Goal: Task Accomplishment & Management: Manage account settings

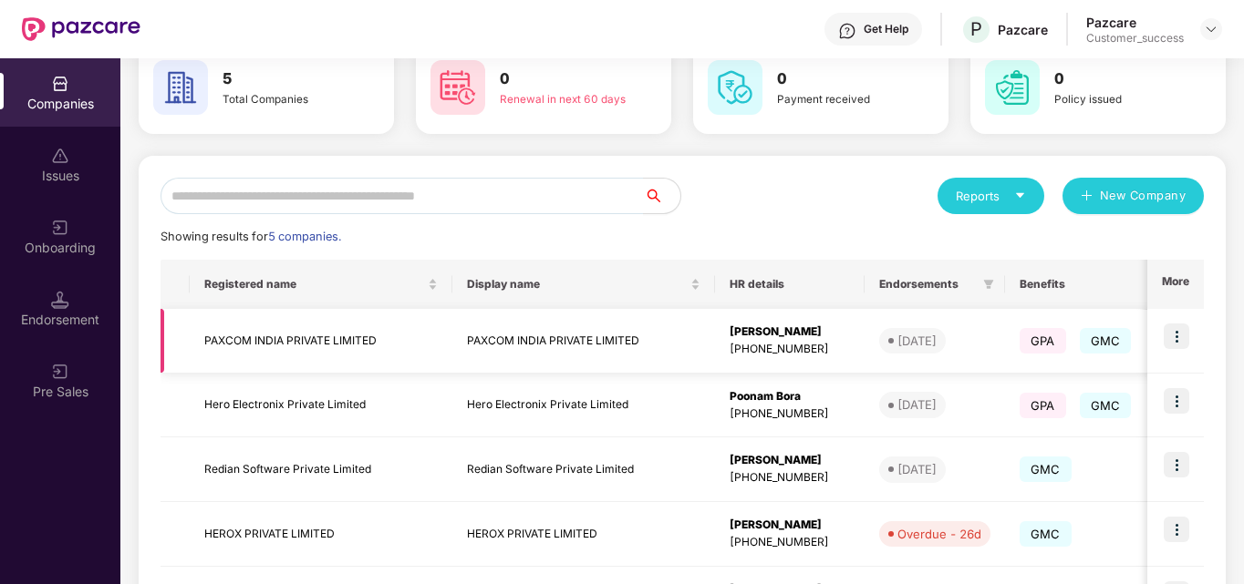
scroll to position [153, 0]
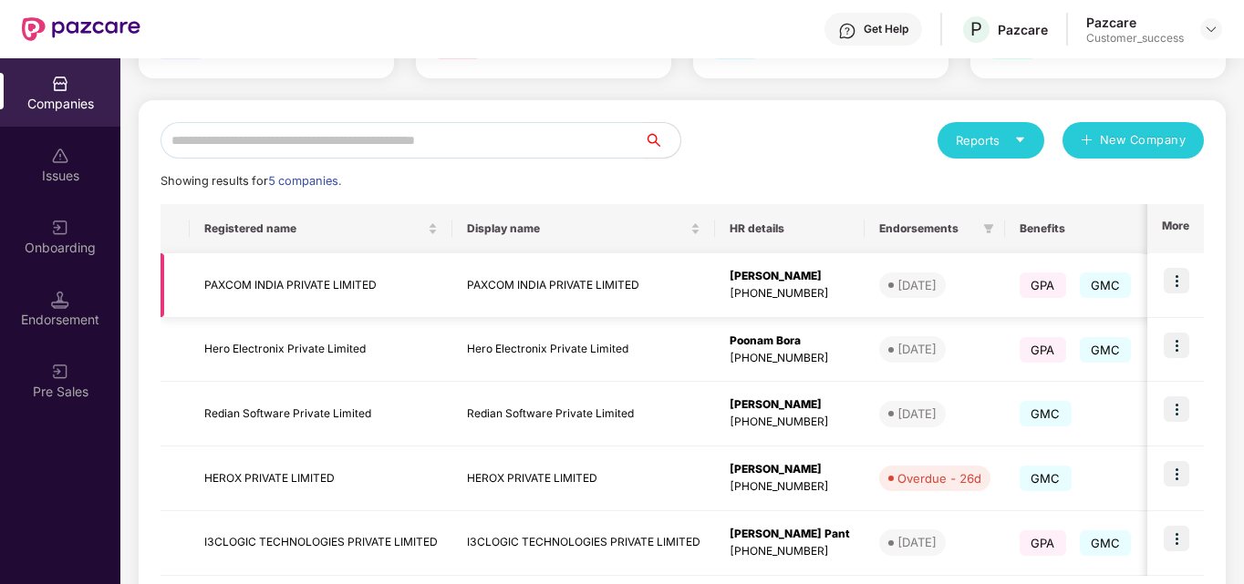
click at [1173, 285] on img at bounding box center [1176, 281] width 26 height 26
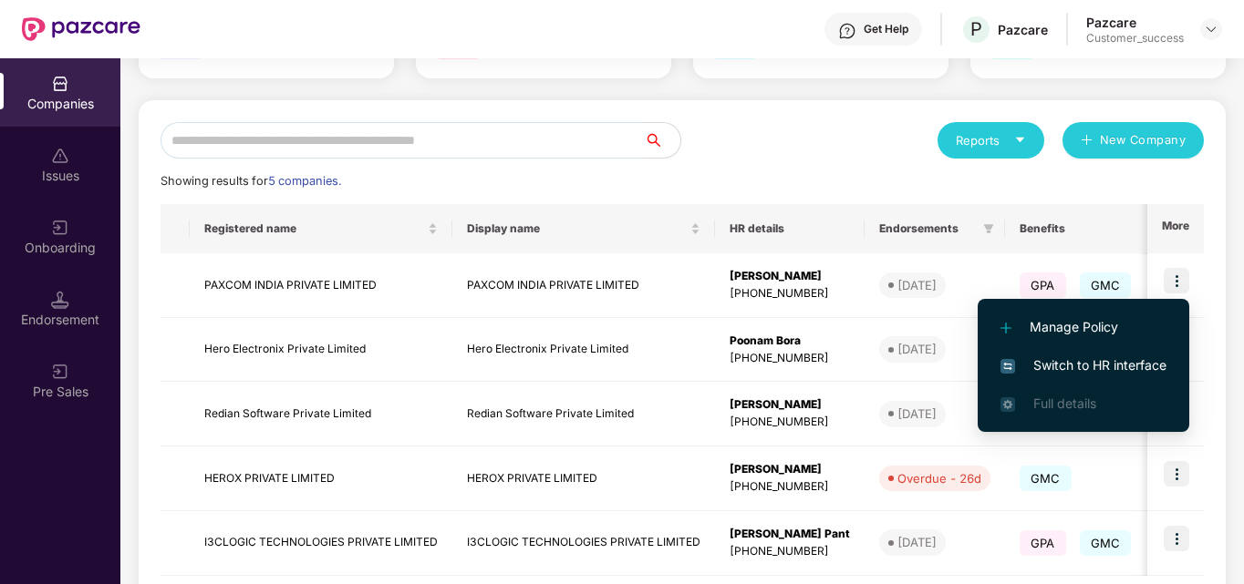
click at [1109, 360] on span "Switch to HR interface" at bounding box center [1083, 366] width 166 height 20
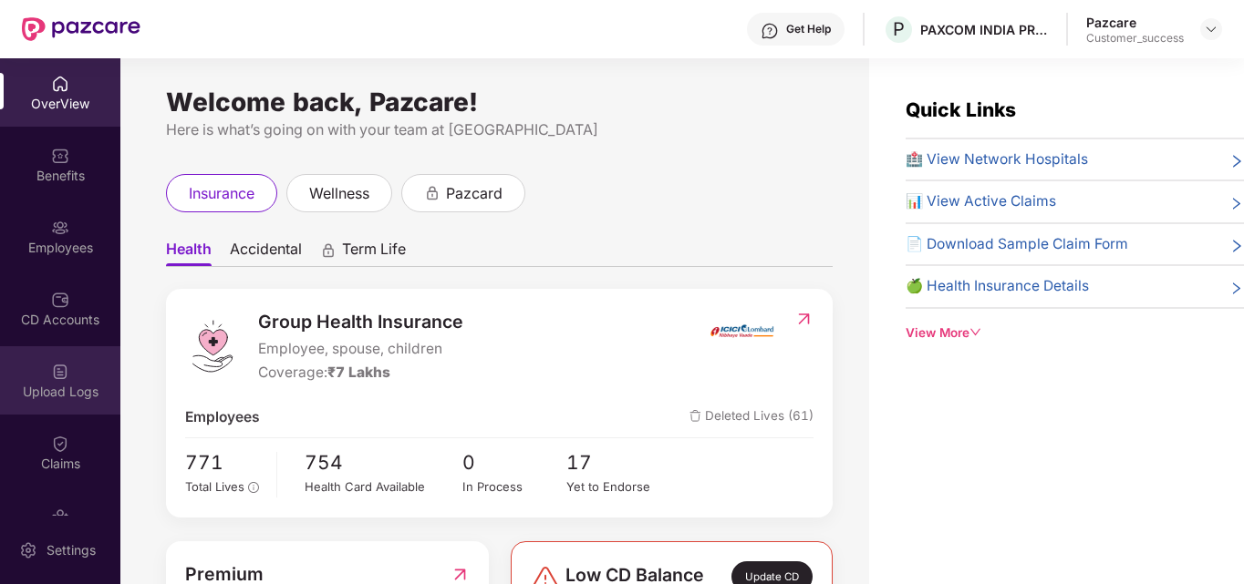
scroll to position [119, 0]
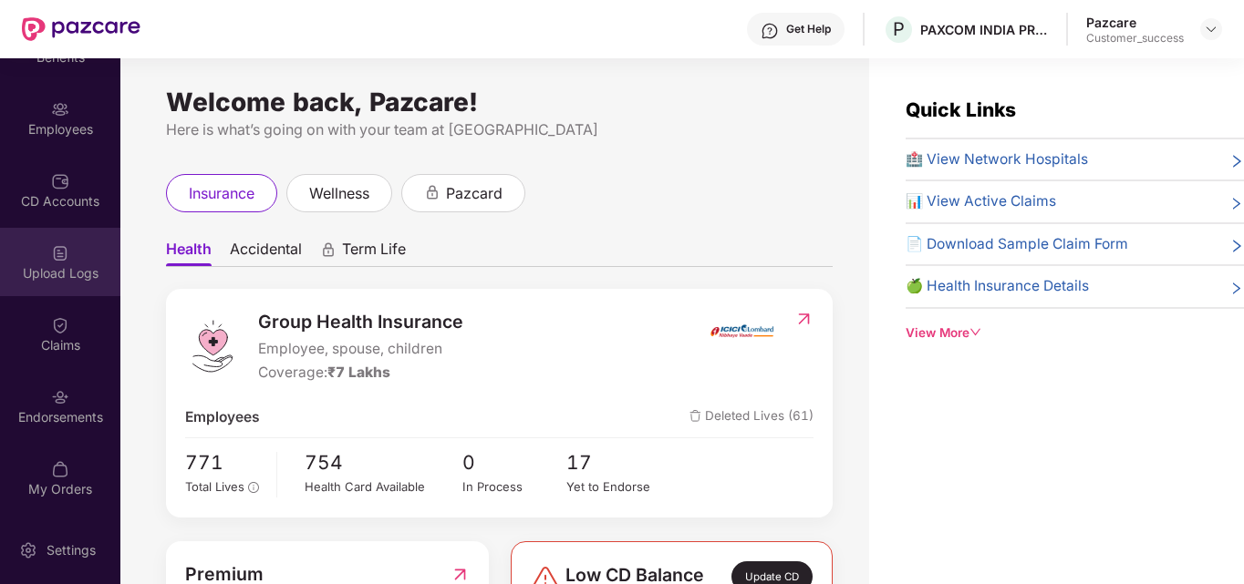
click at [43, 377] on div "Endorsements" at bounding box center [60, 406] width 120 height 68
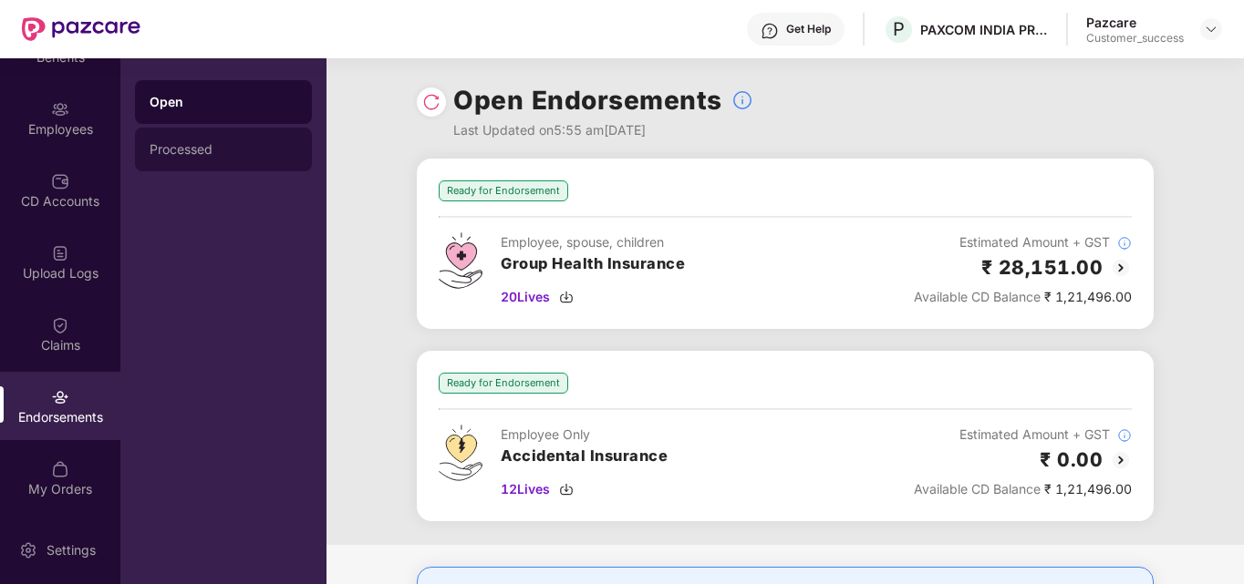
click at [233, 142] on div "Processed" at bounding box center [224, 149] width 148 height 15
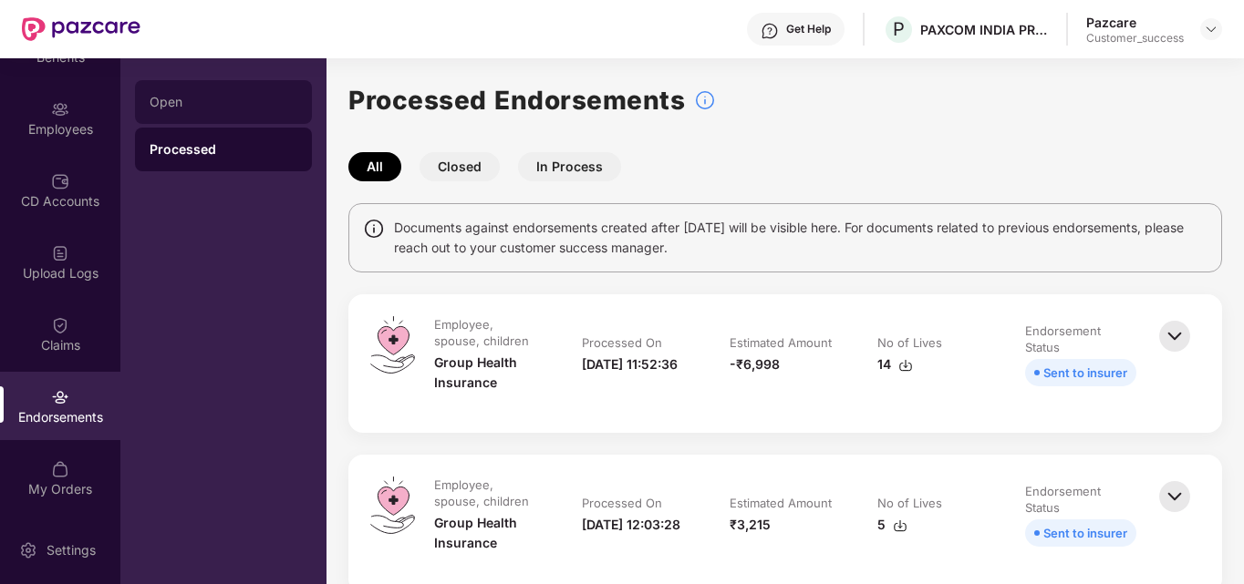
click at [250, 109] on div "Open" at bounding box center [224, 102] width 148 height 15
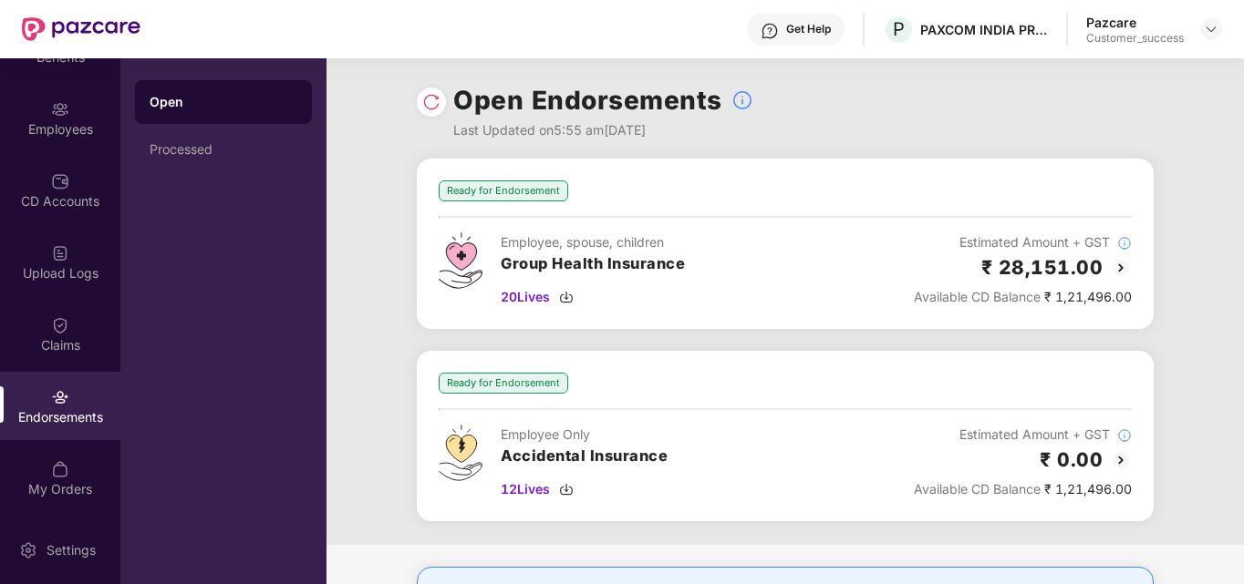
click at [1116, 264] on img at bounding box center [1121, 268] width 22 height 22
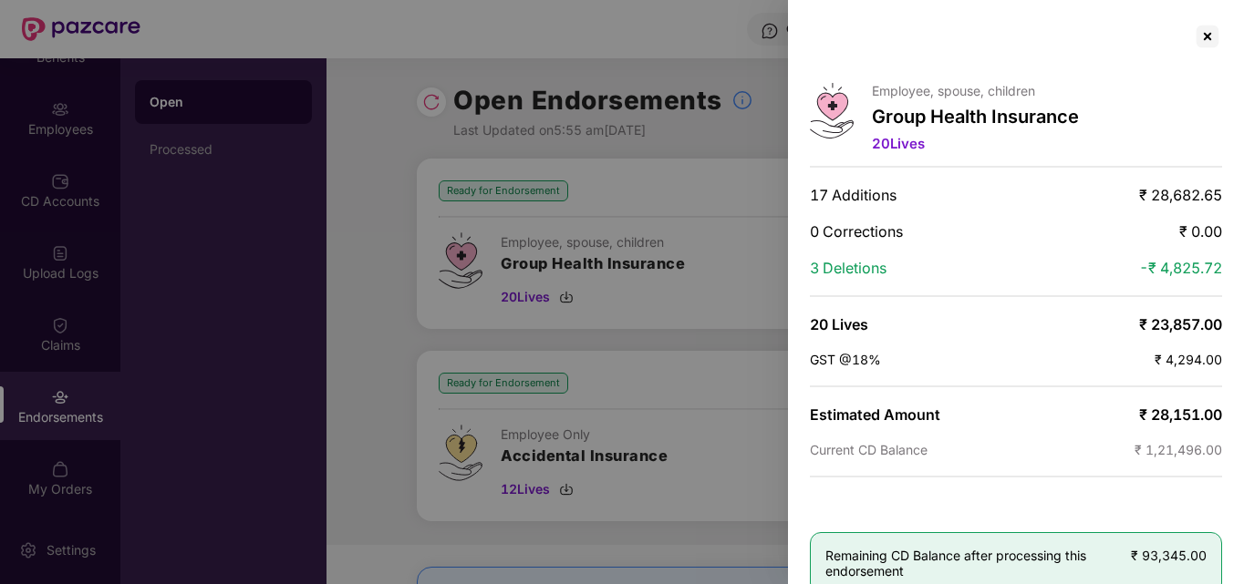
scroll to position [32, 0]
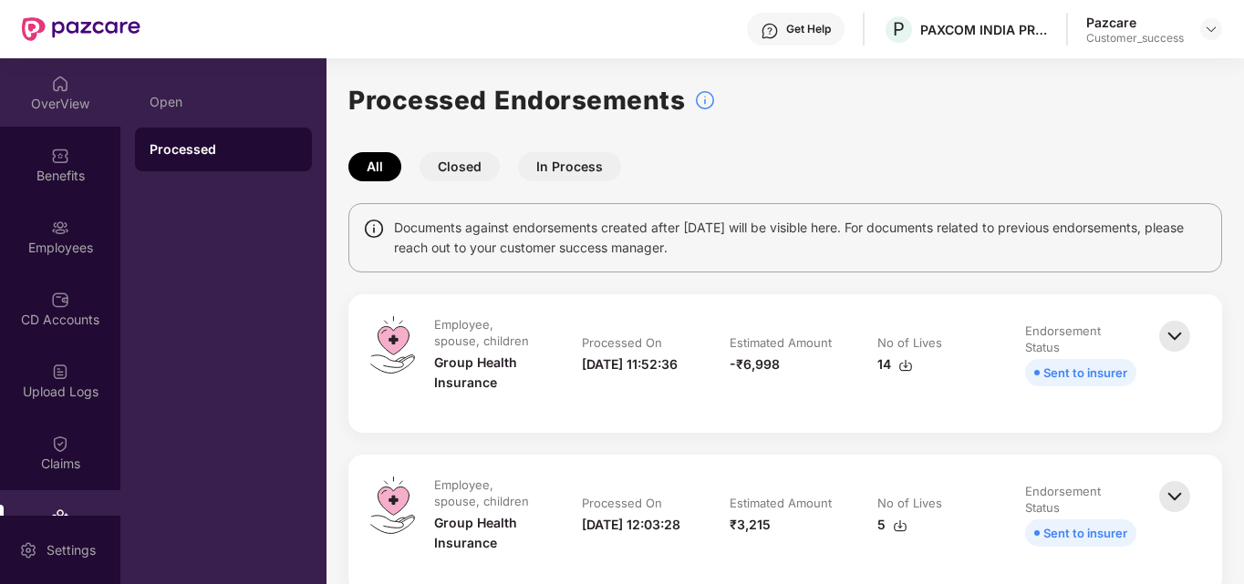
click at [42, 112] on div "OverView" at bounding box center [60, 104] width 120 height 18
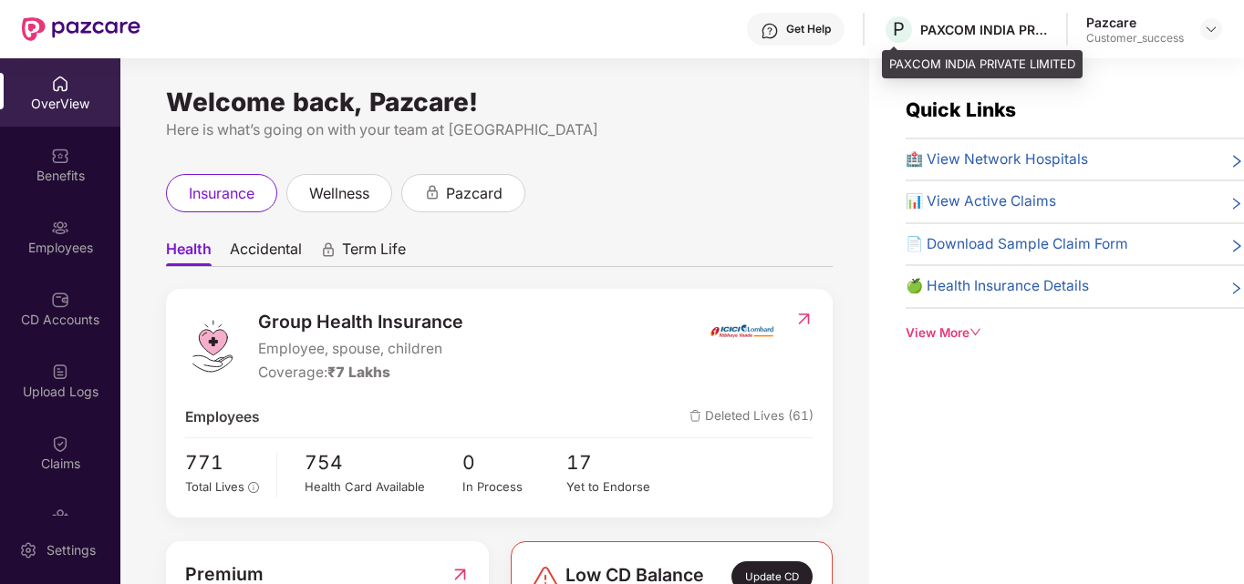
click at [986, 27] on div "PAXCOM INDIA PRIVATE LIMITED" at bounding box center [984, 29] width 128 height 17
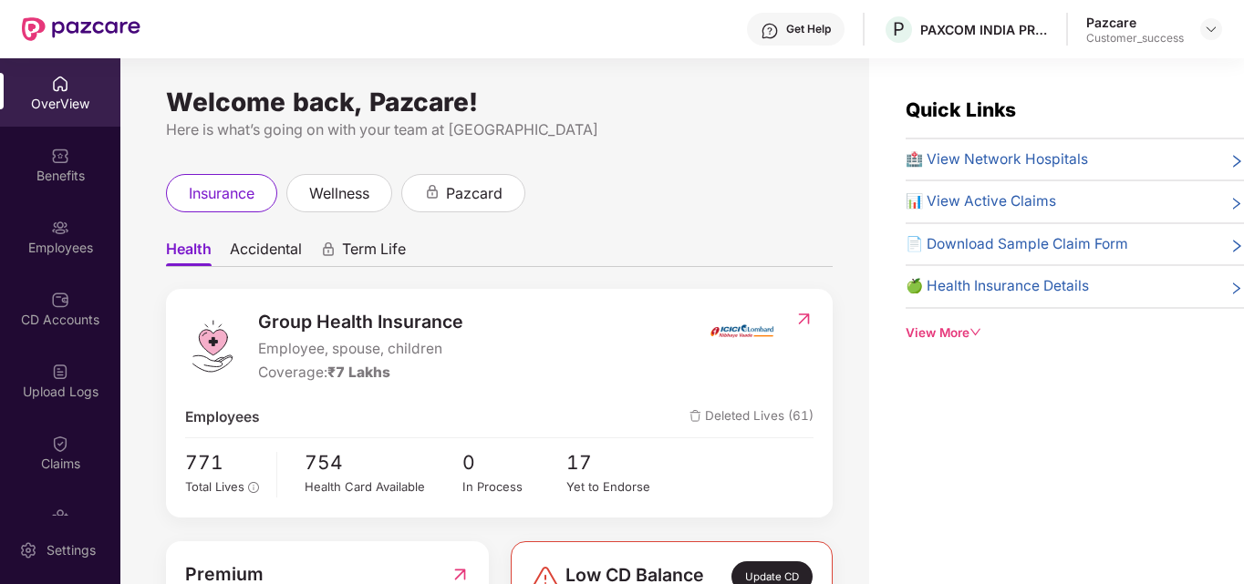
click at [103, 20] on img at bounding box center [81, 29] width 119 height 24
click at [1211, 28] on img at bounding box center [1211, 29] width 15 height 15
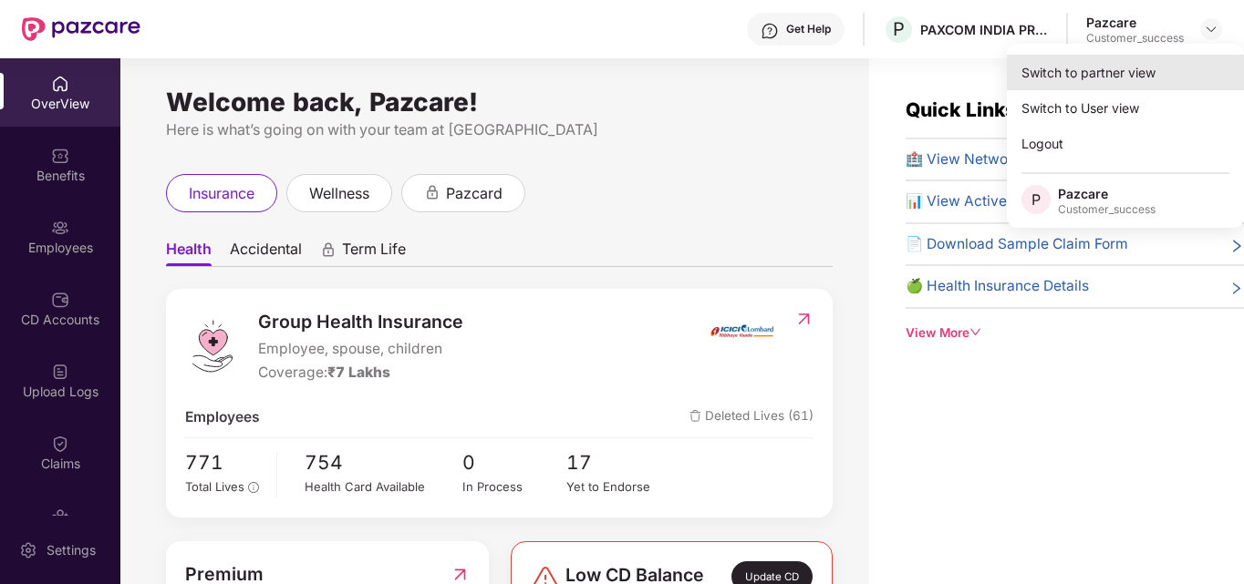
click at [1152, 76] on div "Switch to partner view" at bounding box center [1125, 73] width 237 height 36
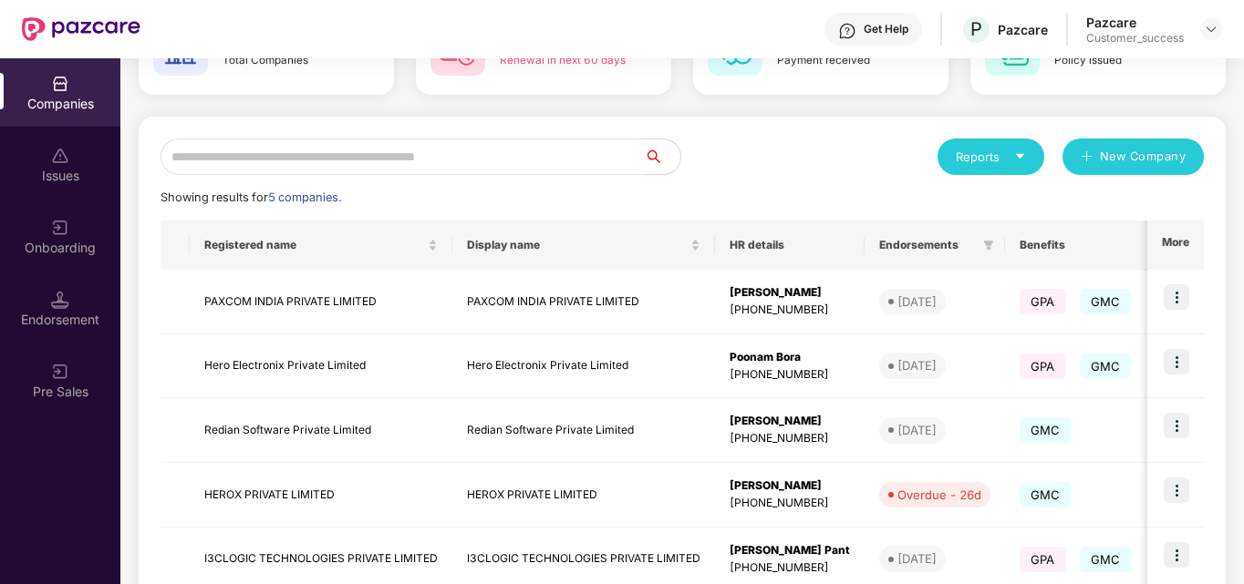
scroll to position [138, 0]
click at [1183, 486] on img at bounding box center [1176, 490] width 26 height 26
click at [550, 502] on td "HEROX PRIVATE LIMITED" at bounding box center [583, 494] width 263 height 65
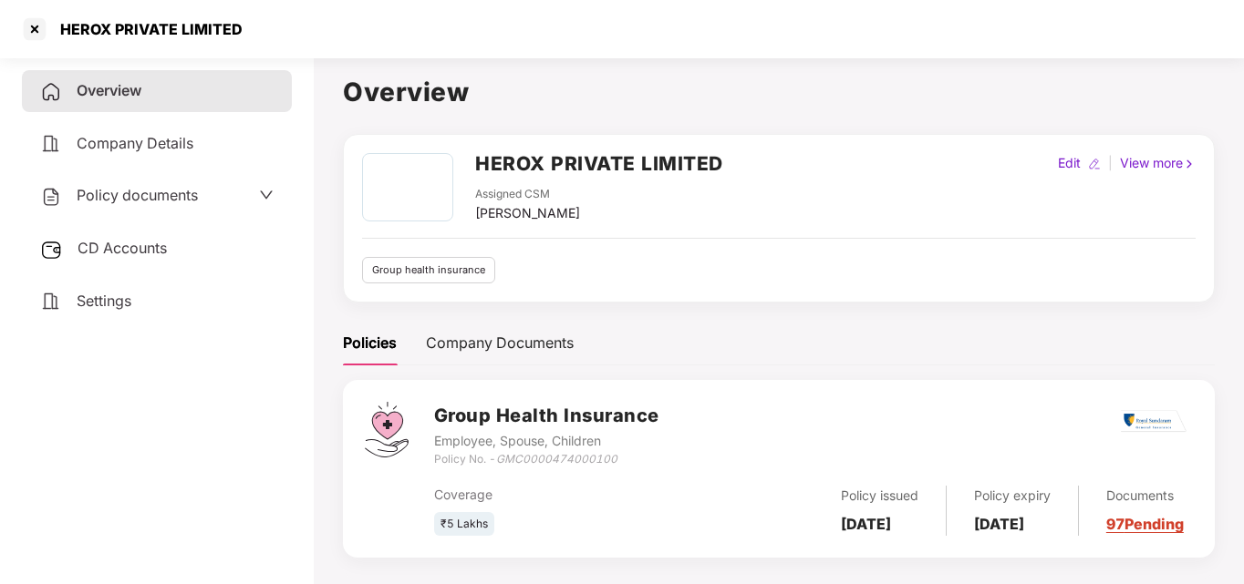
scroll to position [1, 0]
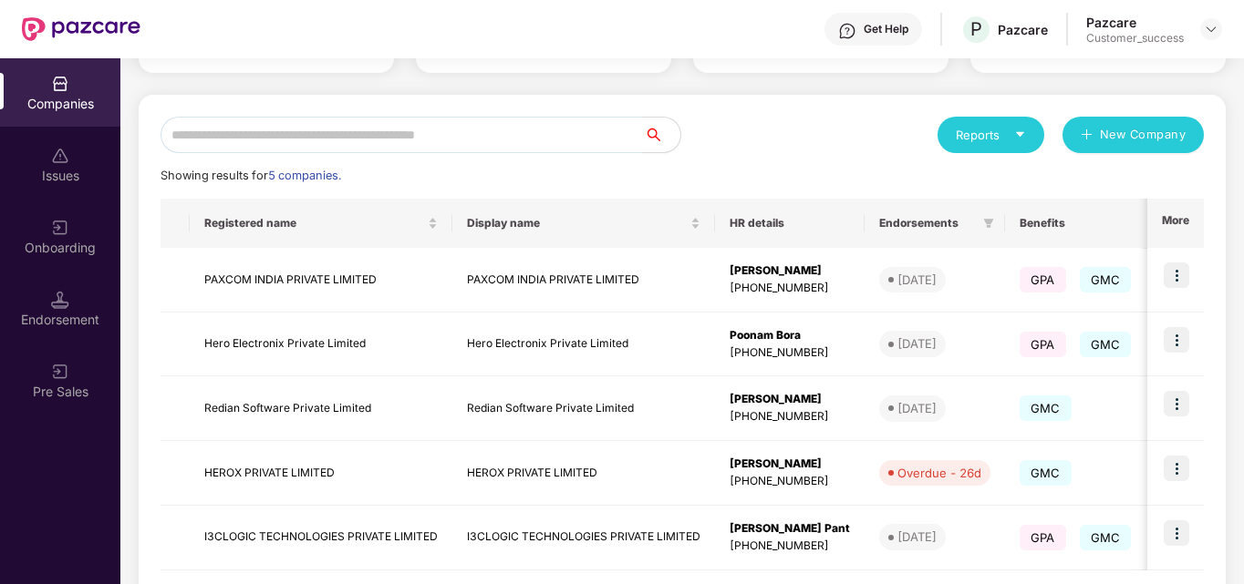
scroll to position [160, 0]
click at [1173, 464] on img at bounding box center [1176, 468] width 26 height 26
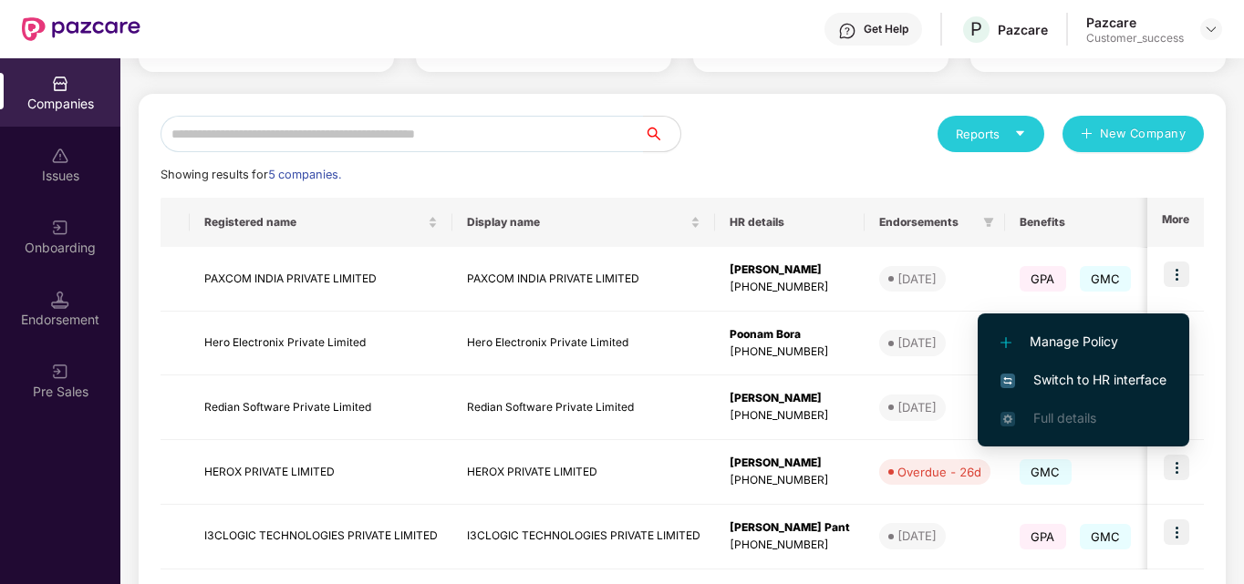
click at [1103, 373] on span "Switch to HR interface" at bounding box center [1083, 380] width 166 height 20
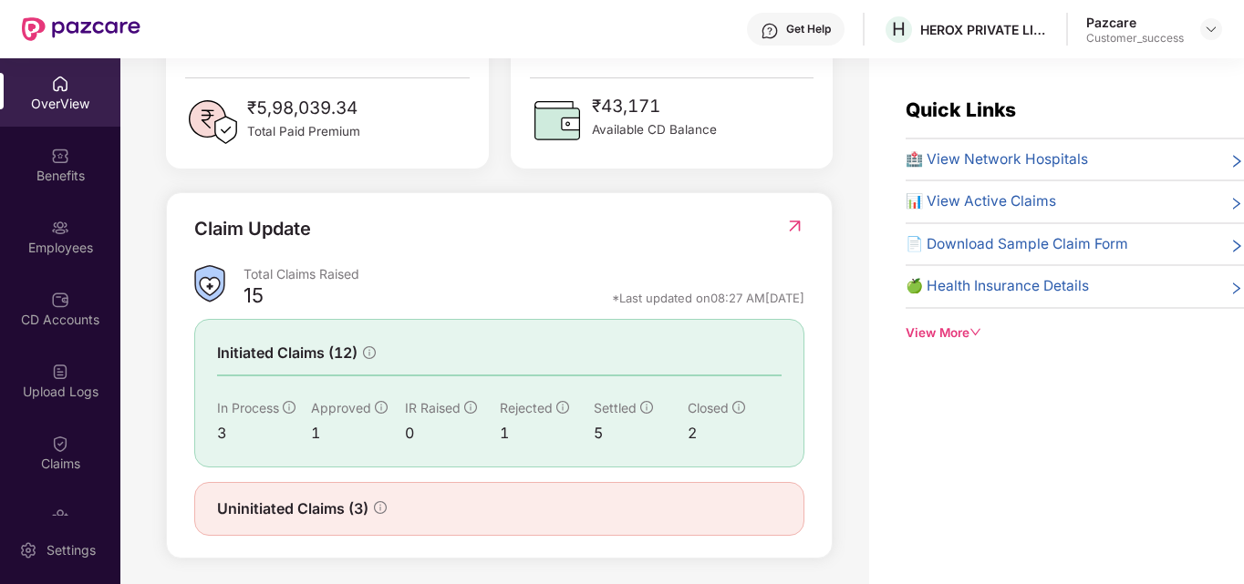
scroll to position [535, 0]
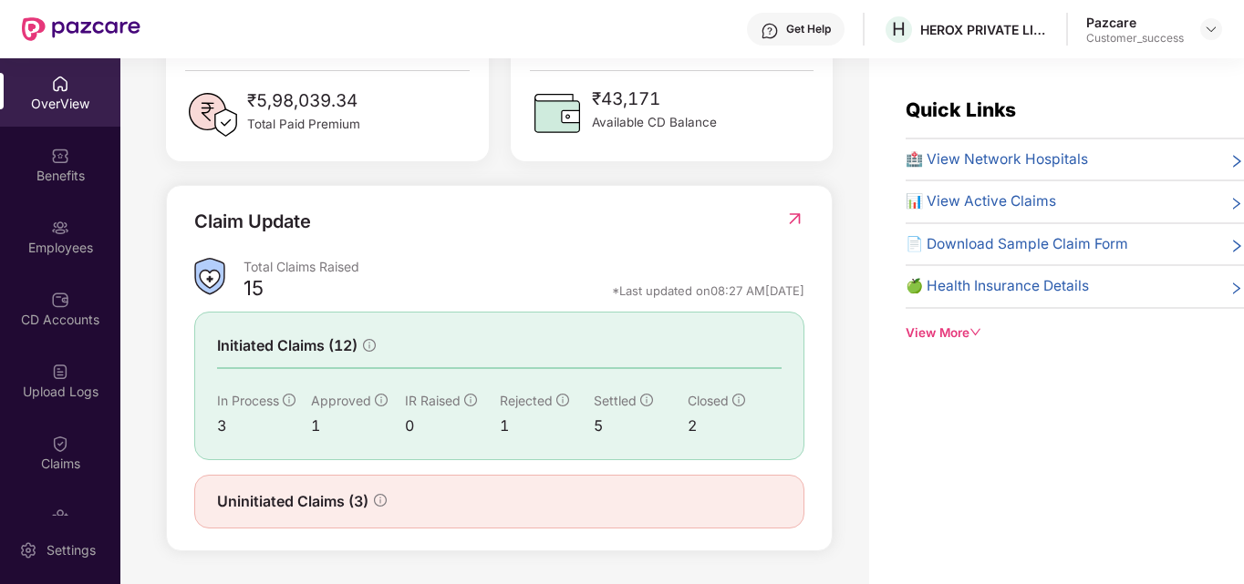
click at [345, 508] on span "Uninitiated Claims (3)" at bounding box center [292, 502] width 151 height 23
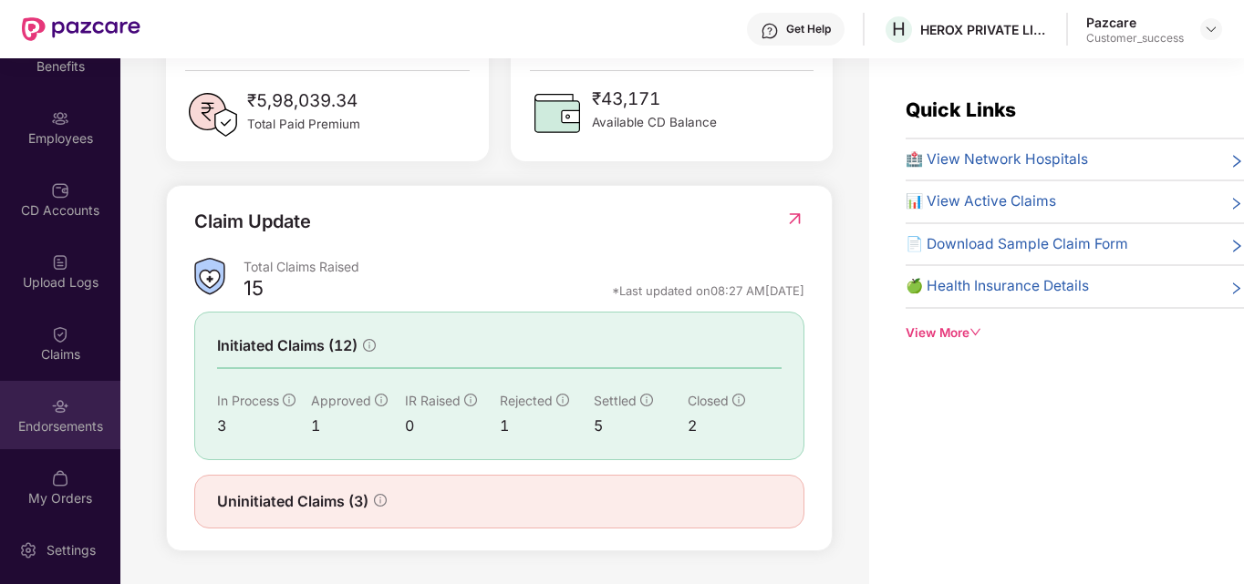
click at [50, 418] on div "Endorsements" at bounding box center [60, 427] width 120 height 18
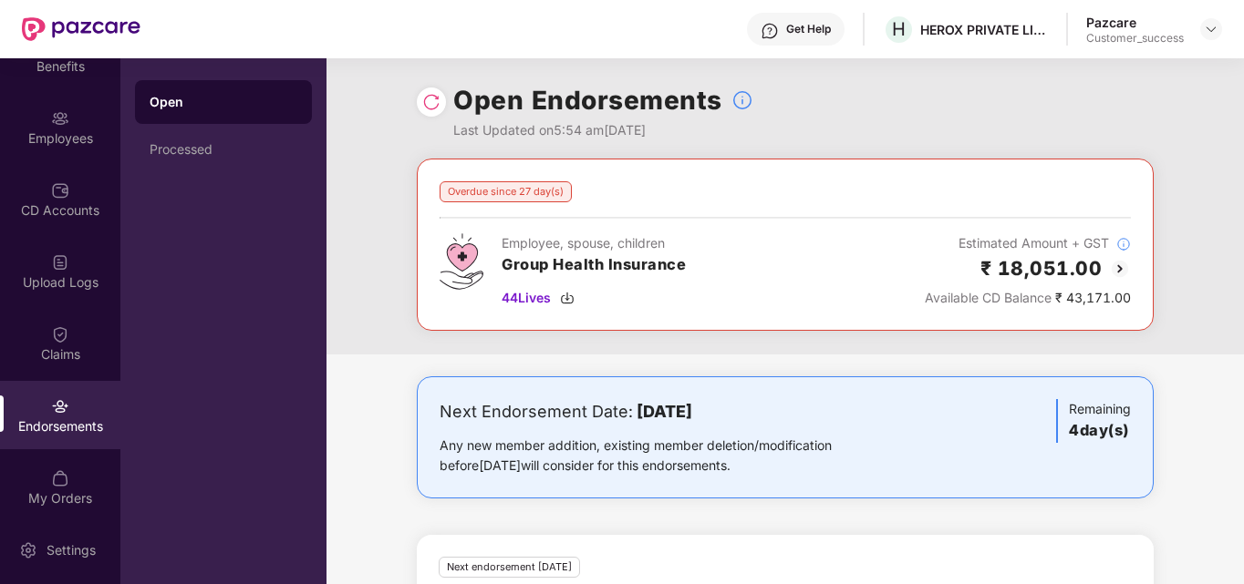
scroll to position [143, 0]
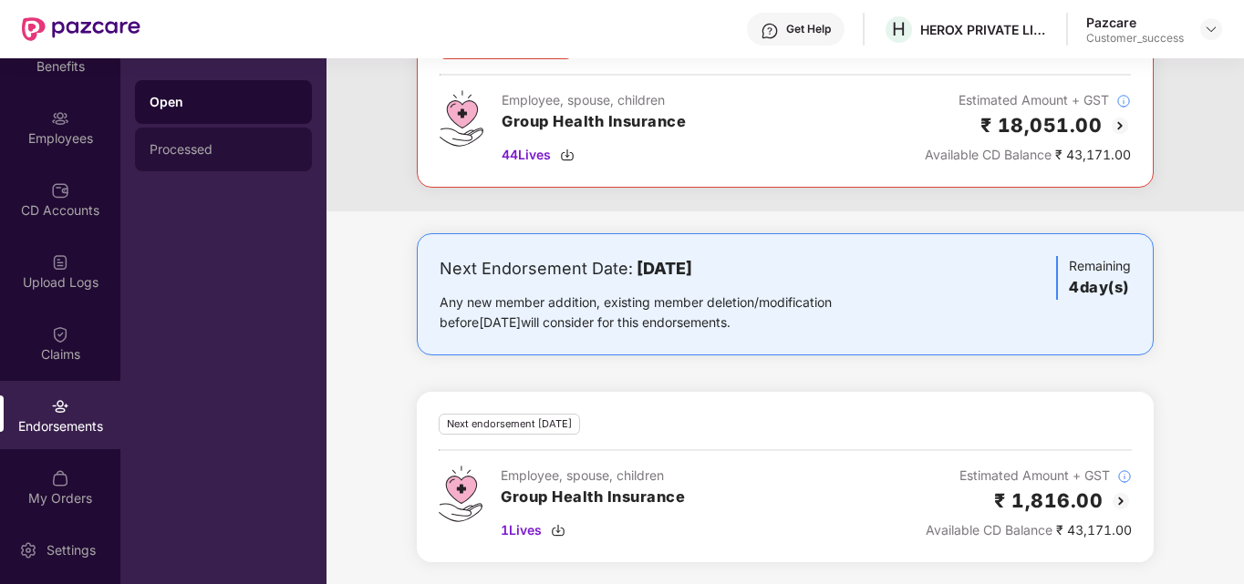
click at [237, 149] on div "Processed" at bounding box center [224, 149] width 148 height 15
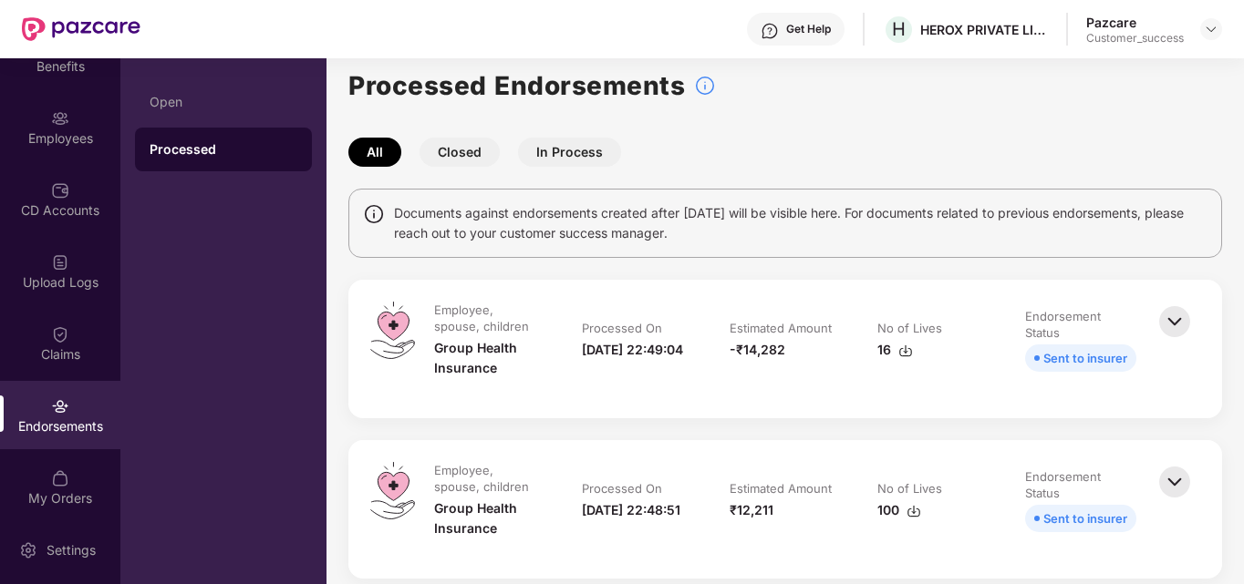
scroll to position [16, 0]
click at [564, 155] on button "In Process" at bounding box center [569, 150] width 103 height 29
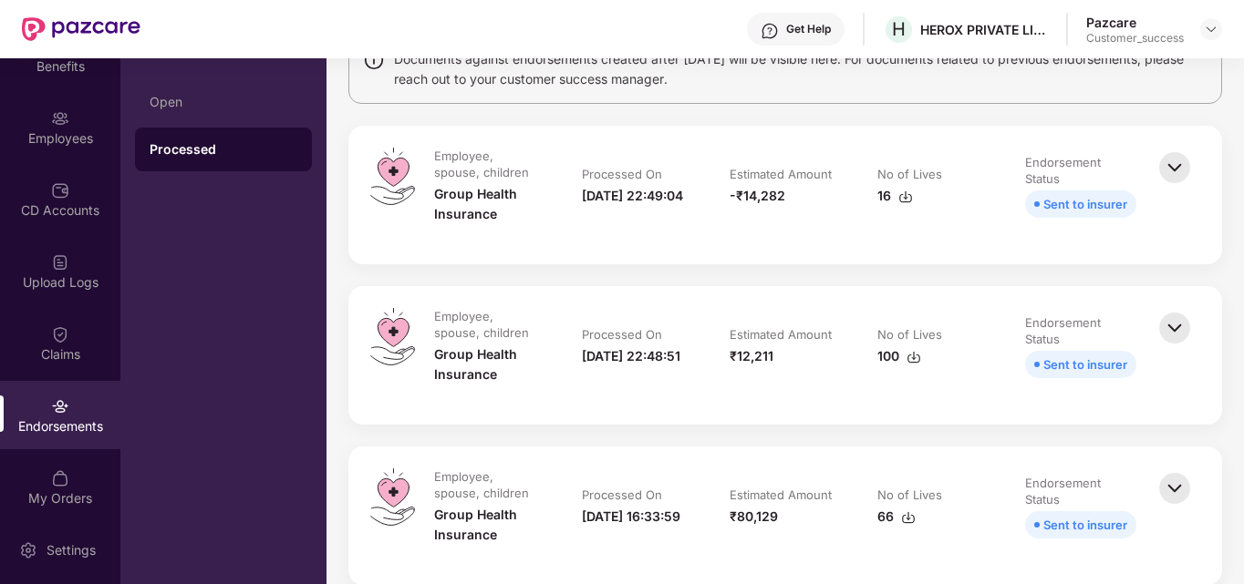
scroll to position [192, 0]
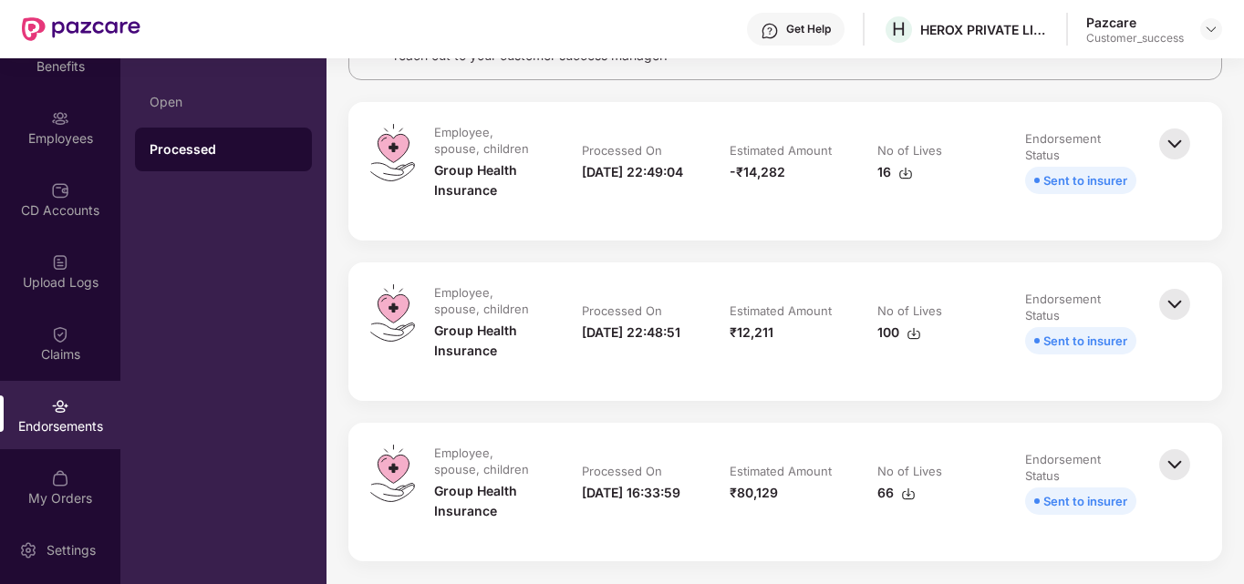
click at [1168, 455] on img at bounding box center [1174, 465] width 40 height 40
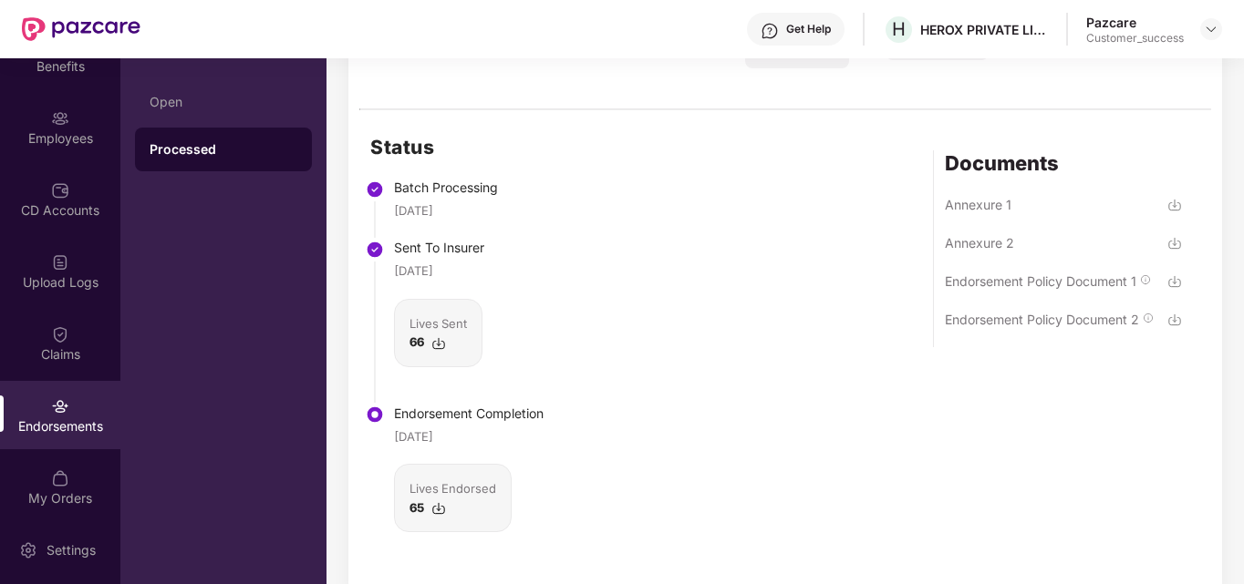
scroll to position [772, 0]
